Goal: Check status: Check status

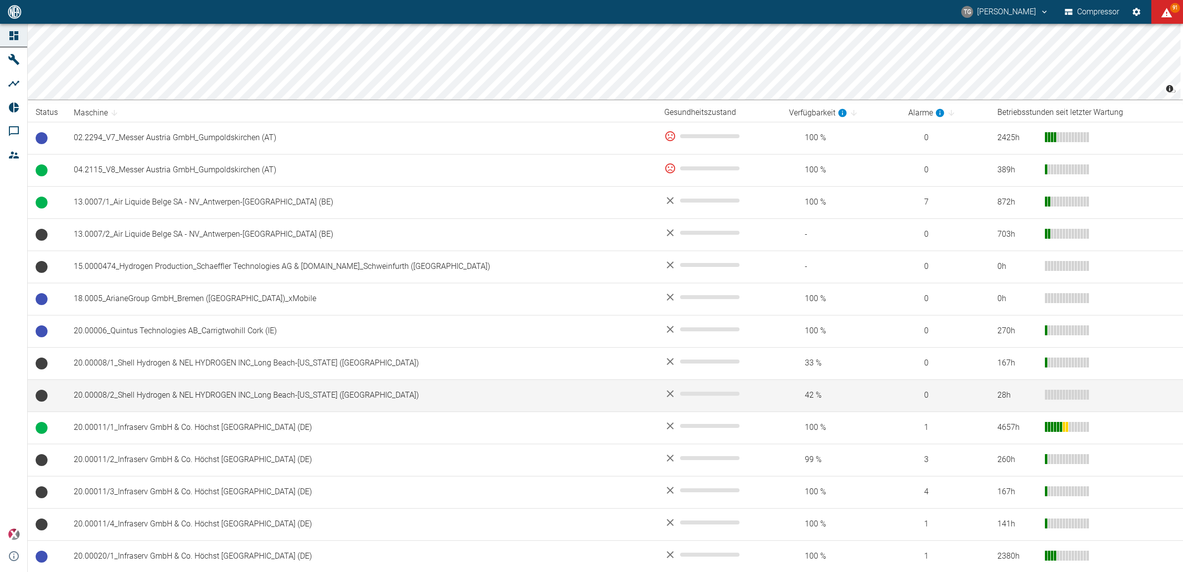
scroll to position [124, 0]
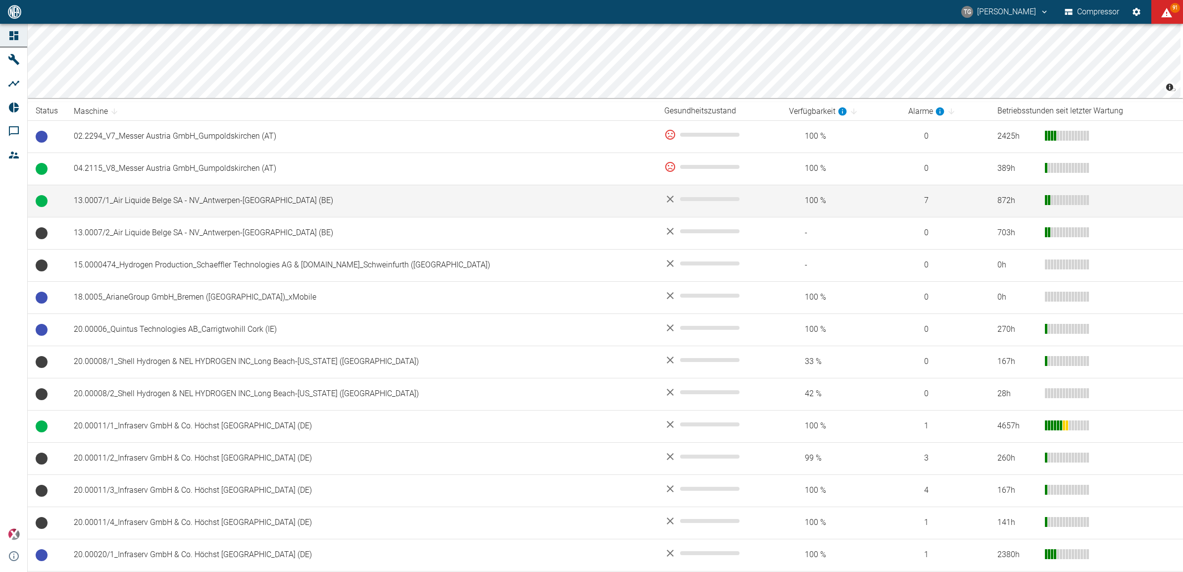
click at [181, 194] on td "13.0007/1_Air Liquide Belge SA - NV_Antwerpen-[GEOGRAPHIC_DATA] (BE)" at bounding box center [361, 201] width 590 height 32
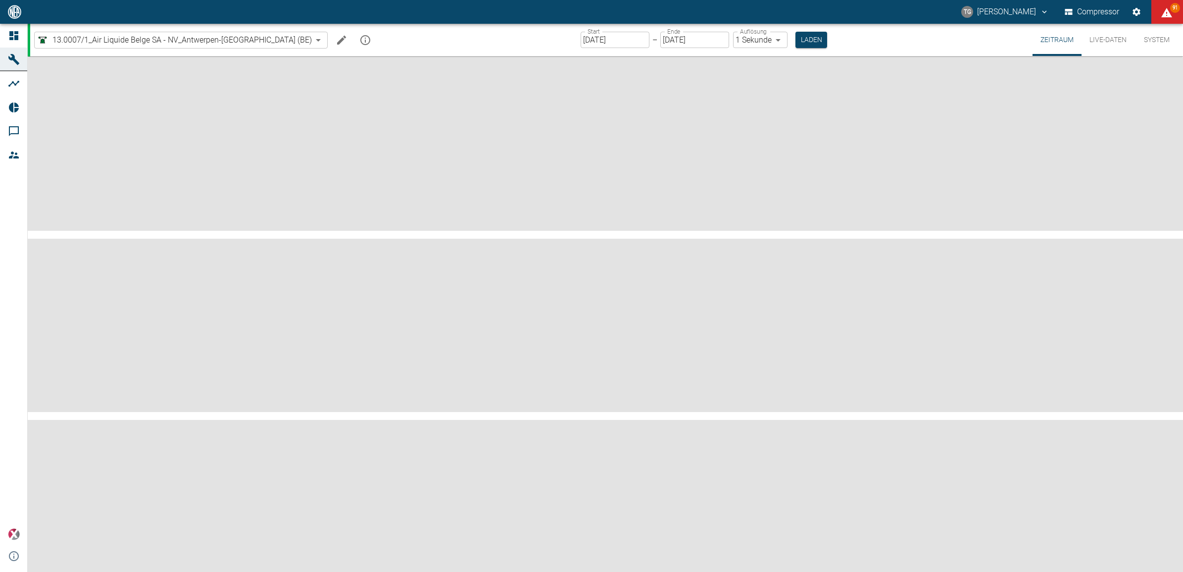
click at [1110, 41] on button "Live-Daten" at bounding box center [1107, 40] width 53 height 32
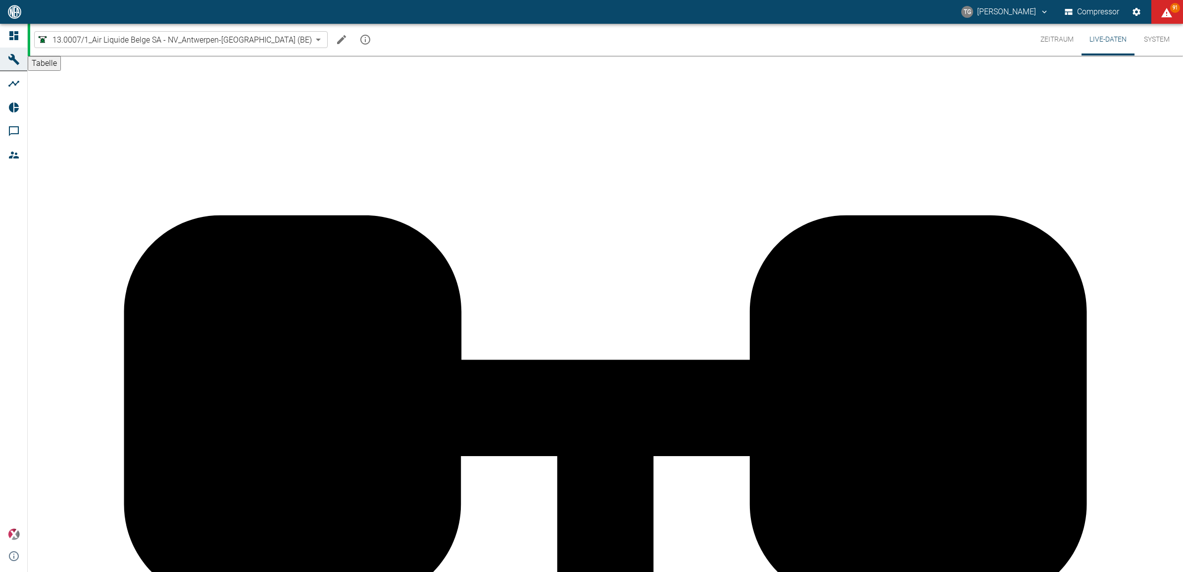
click at [1046, 38] on button "Zeitraum" at bounding box center [1056, 40] width 49 height 32
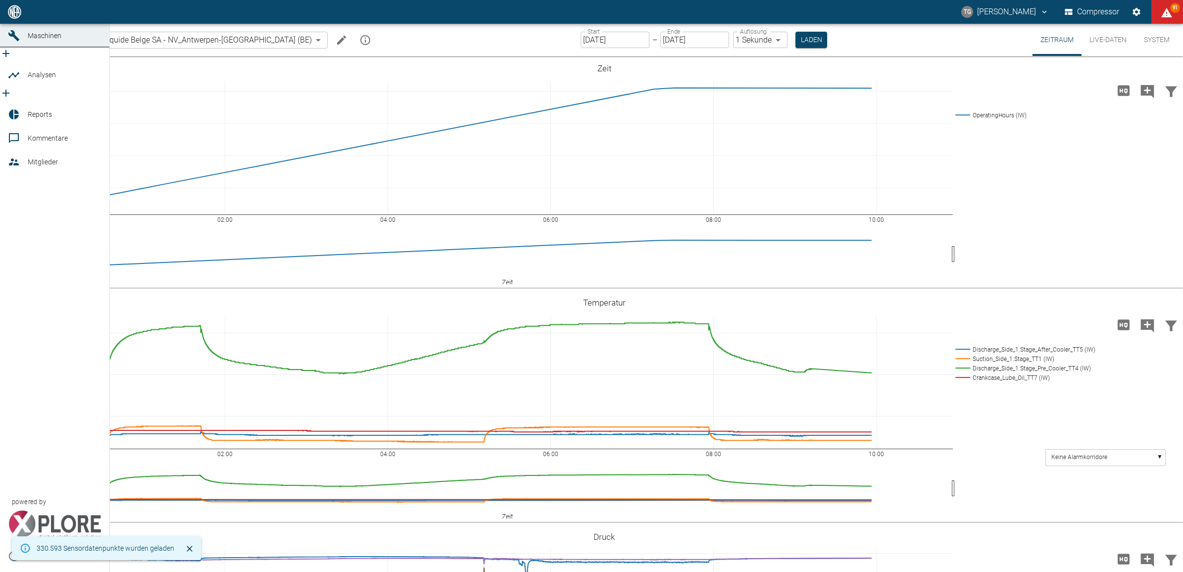
click at [8, 18] on icon at bounding box center [14, 12] width 12 height 12
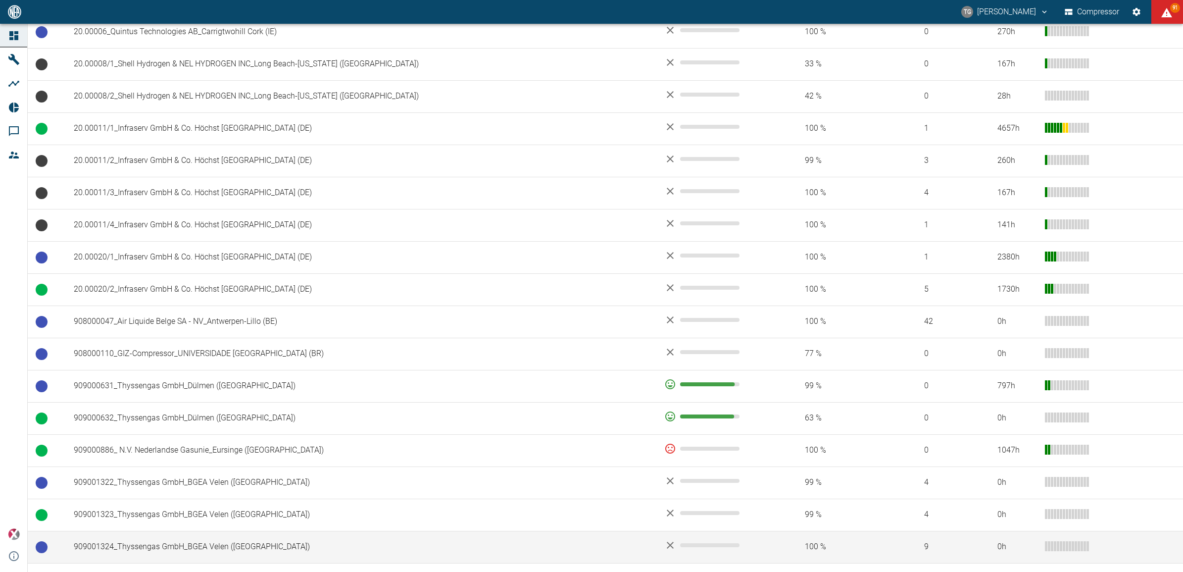
scroll to position [557, 0]
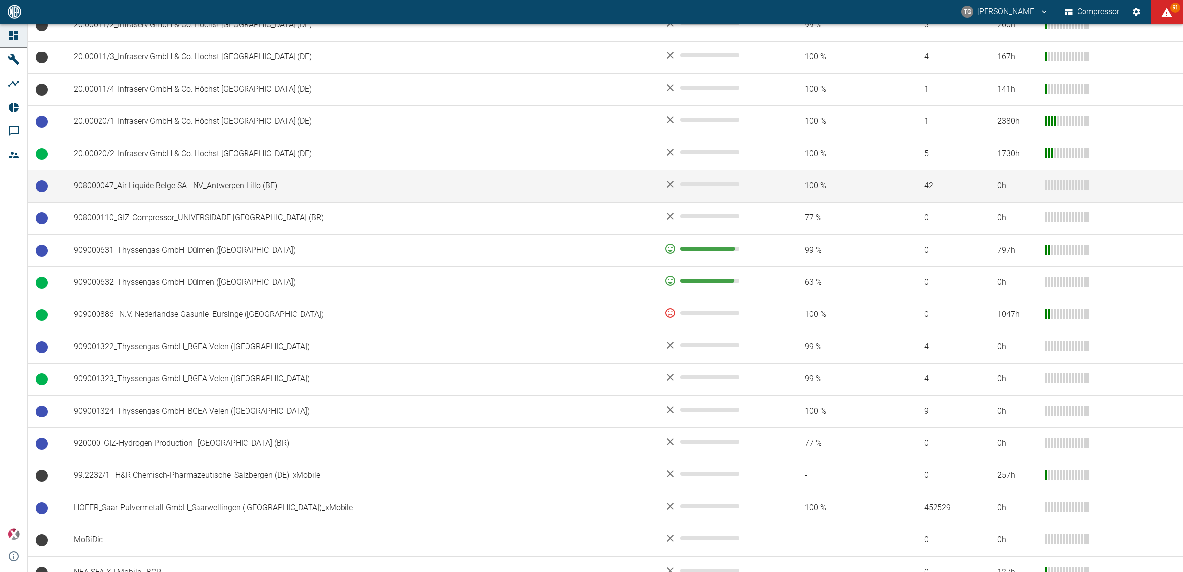
click at [137, 184] on td "908000047_Air Liquide Belge SA - NV_Antwerpen-Lillo (BE)" at bounding box center [361, 186] width 590 height 32
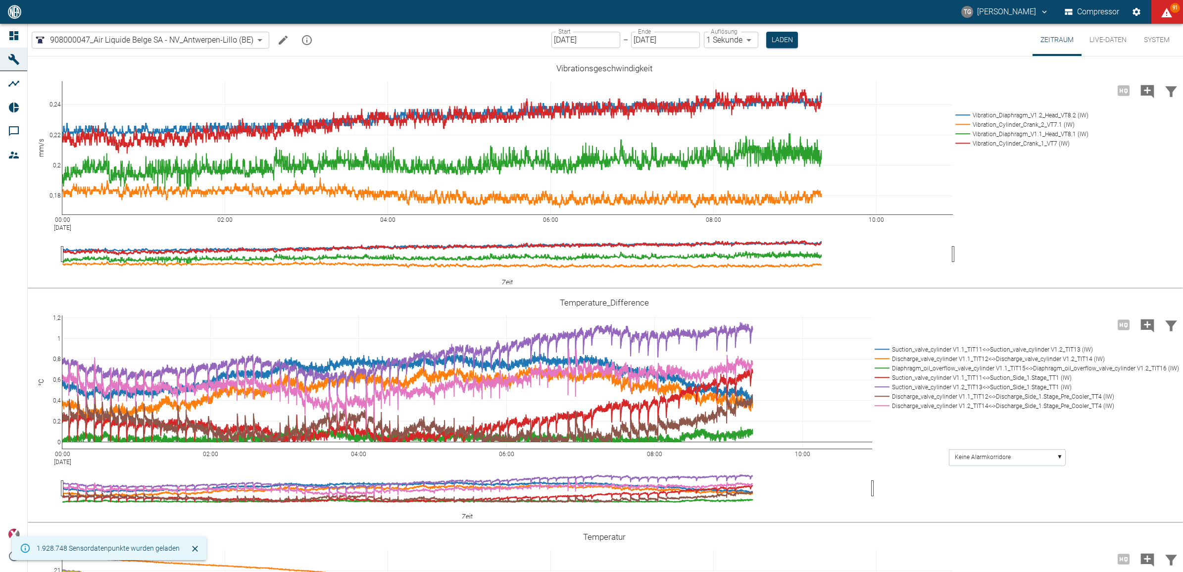
click at [1117, 42] on button "Live-Daten" at bounding box center [1107, 40] width 53 height 32
